Goal: Book appointment/travel/reservation

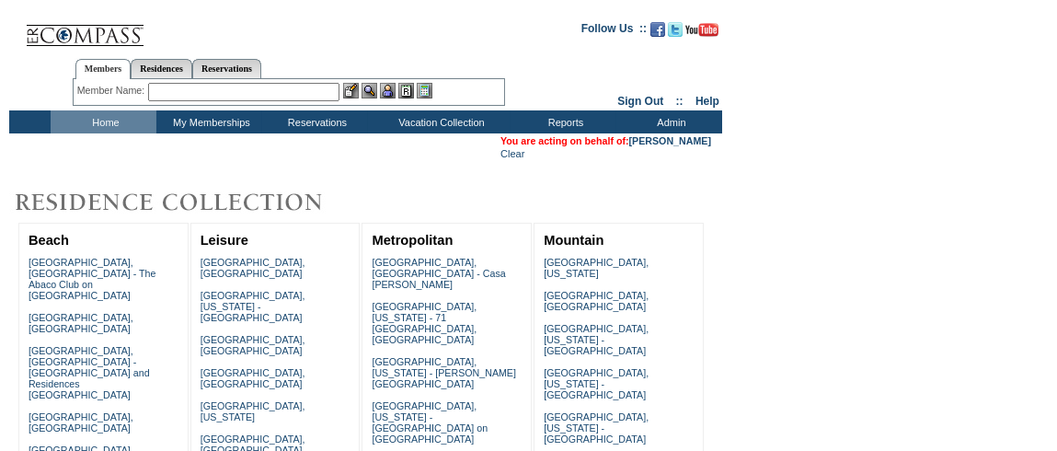
scroll to position [299, 0]
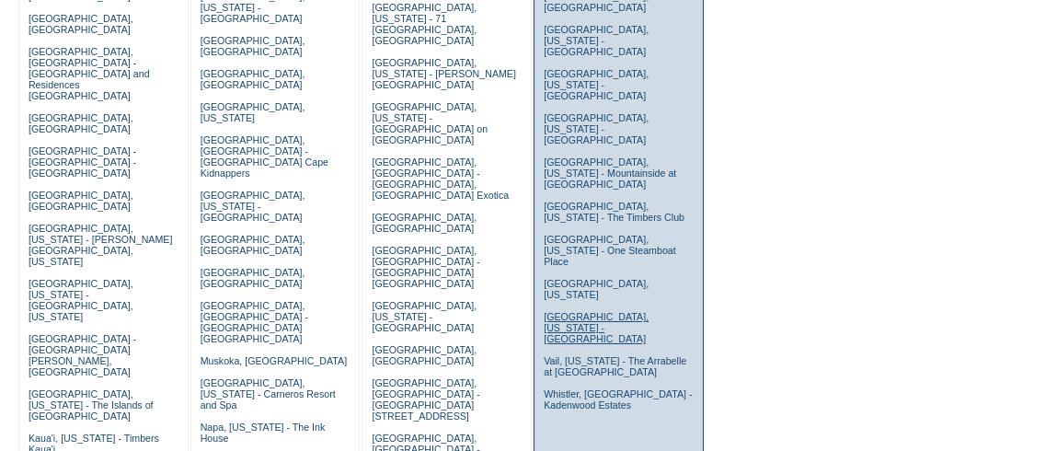
click at [607, 311] on link "[GEOGRAPHIC_DATA], [US_STATE] - [GEOGRAPHIC_DATA]" at bounding box center [595, 327] width 105 height 33
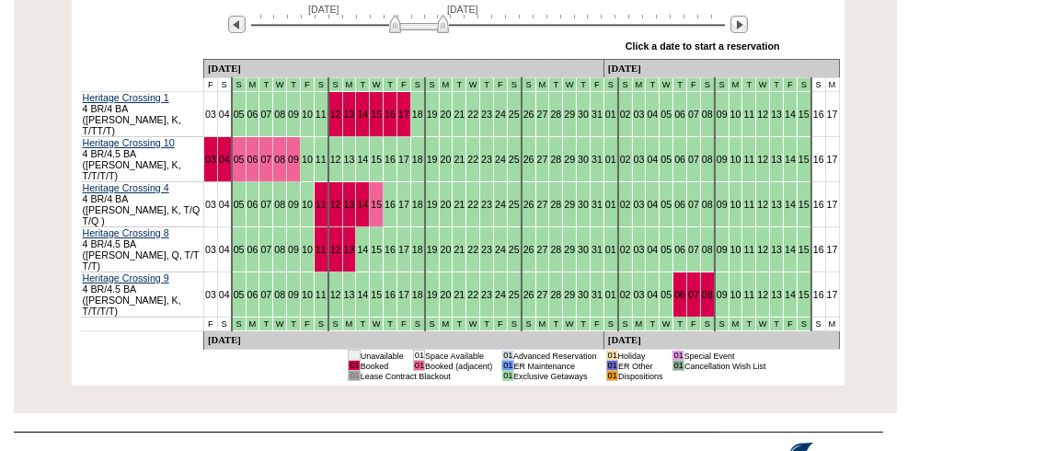
scroll to position [329, 0]
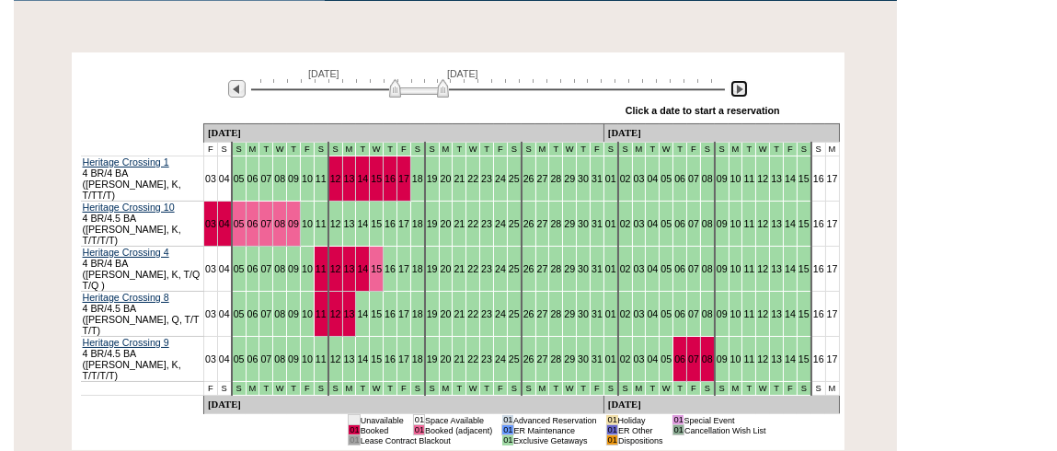
click at [734, 89] on img at bounding box center [738, 88] width 17 height 17
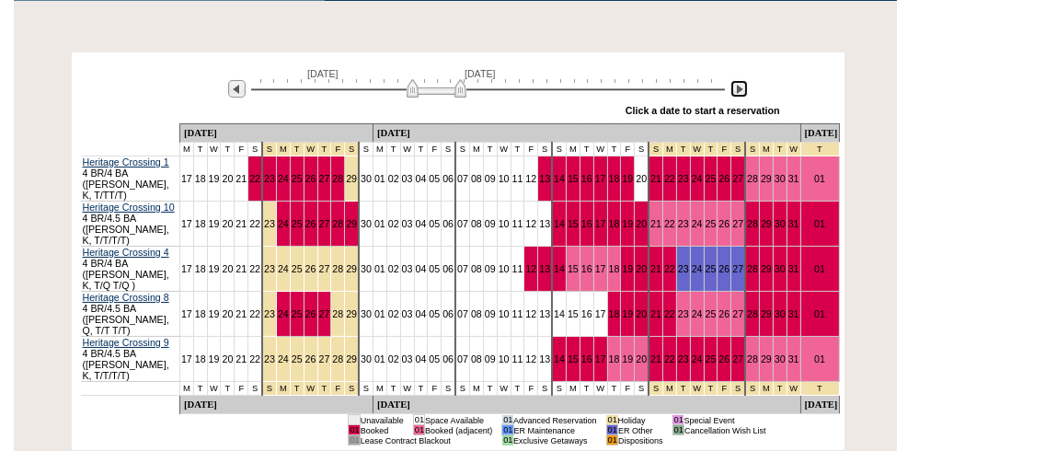
click at [734, 89] on img at bounding box center [738, 88] width 17 height 17
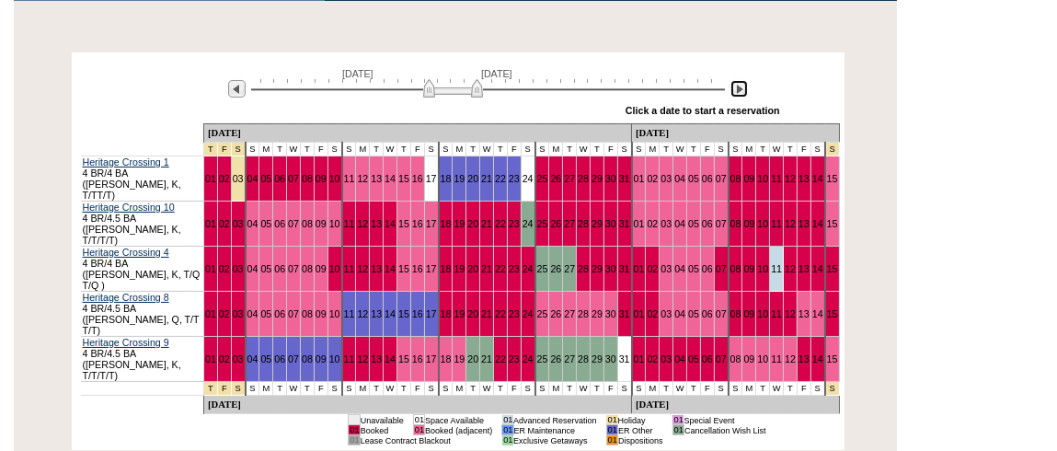
click at [734, 89] on img at bounding box center [738, 88] width 17 height 17
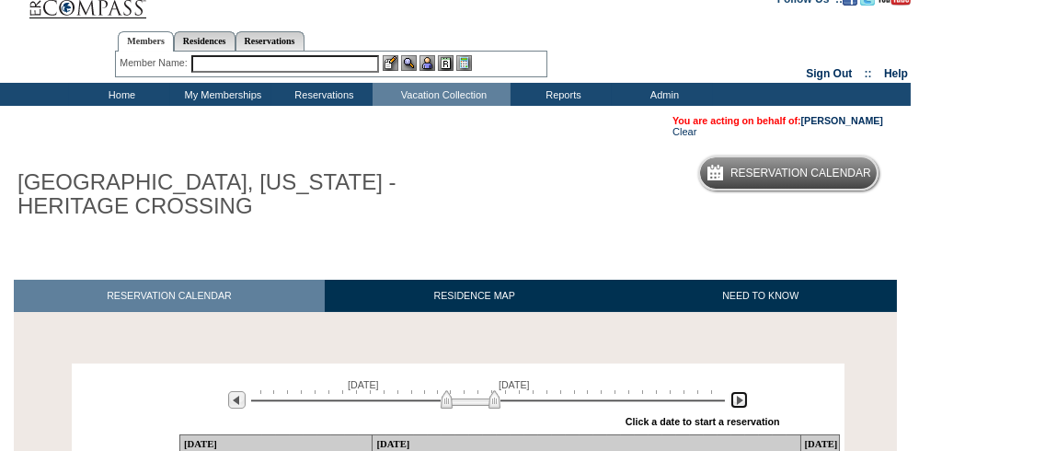
scroll to position [0, 0]
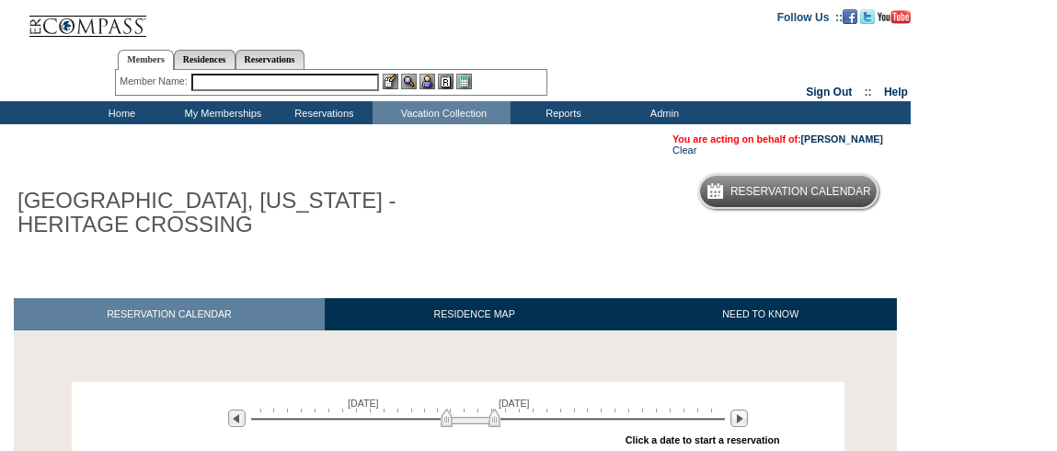
click at [303, 89] on input "text" at bounding box center [285, 82] width 188 height 17
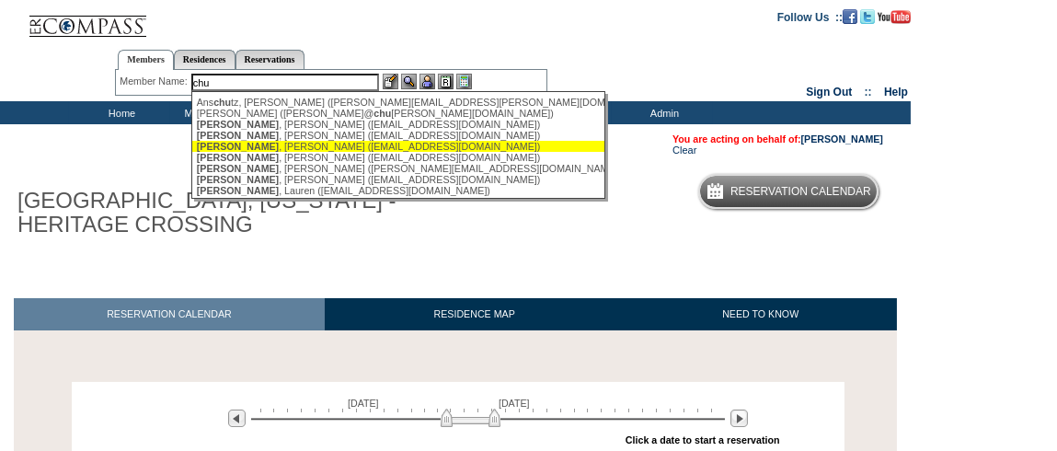
click at [382, 150] on div "Chu , Edward T (echu5@aol.com)" at bounding box center [399, 146] width 405 height 11
type input "Chu, Edward T (echu5@aol.com)"
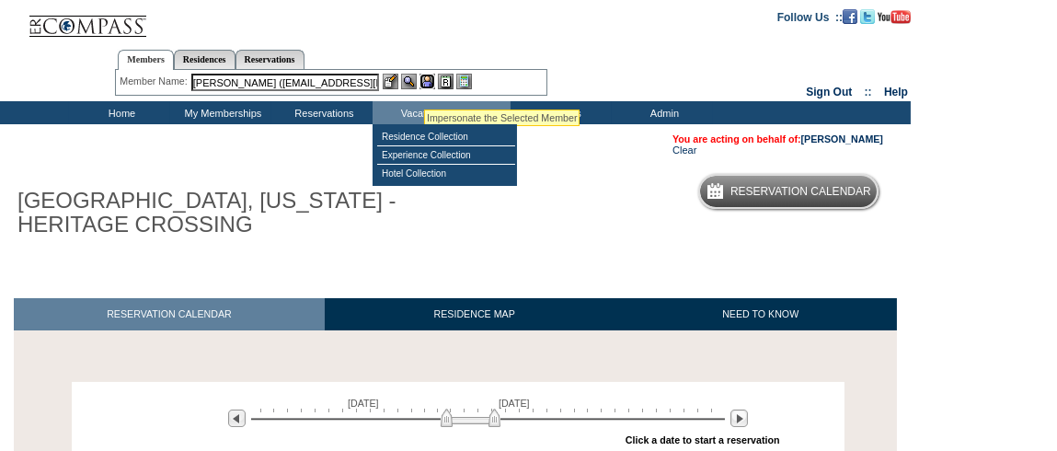
click at [426, 85] on img at bounding box center [427, 82] width 16 height 16
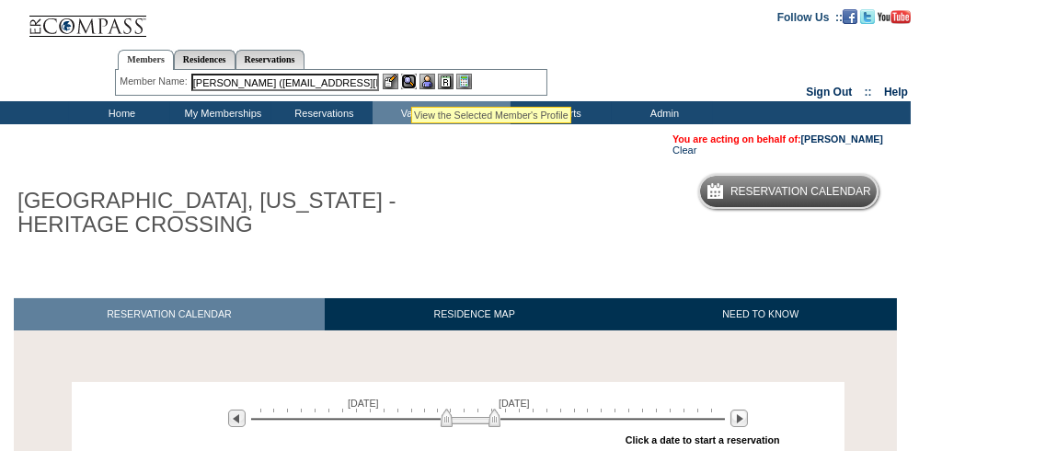
click at [410, 84] on img at bounding box center [409, 82] width 16 height 16
